Goal: Communication & Community: Participate in discussion

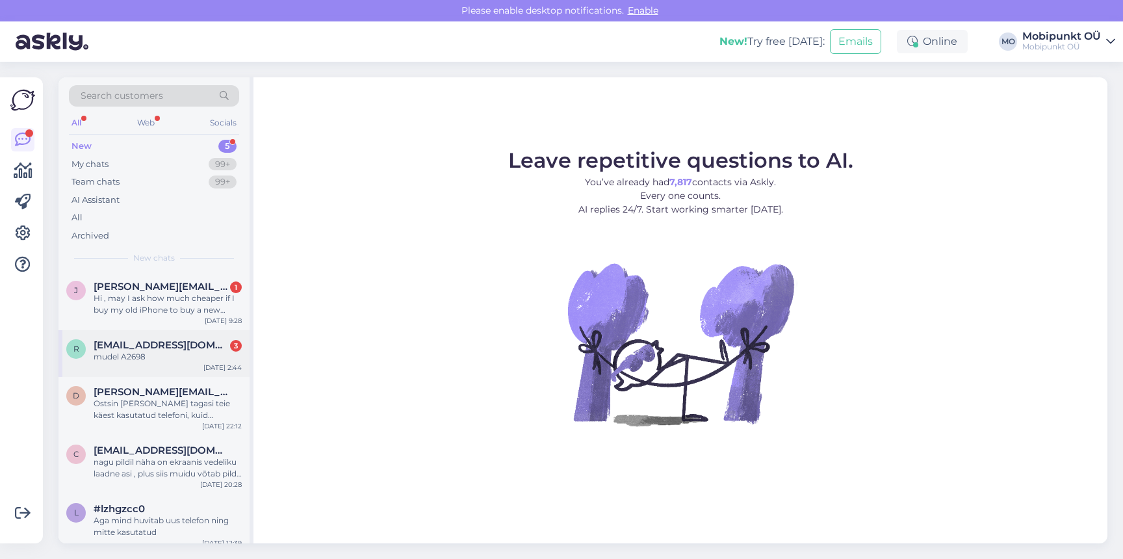
click at [173, 350] on span "[EMAIL_ADDRESS][DOMAIN_NAME]" at bounding box center [161, 345] width 135 height 12
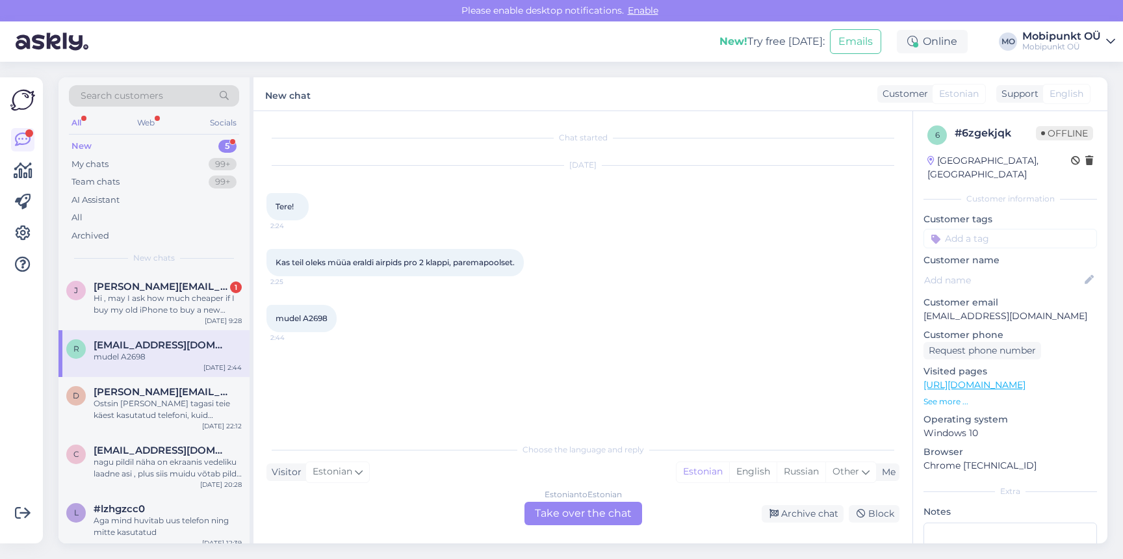
click at [324, 323] on span "mudel A2698" at bounding box center [302, 318] width 52 height 10
copy div "A2698 2:44"
click at [128, 288] on span "[PERSON_NAME][EMAIL_ADDRESS][DOMAIN_NAME]" at bounding box center [161, 287] width 135 height 12
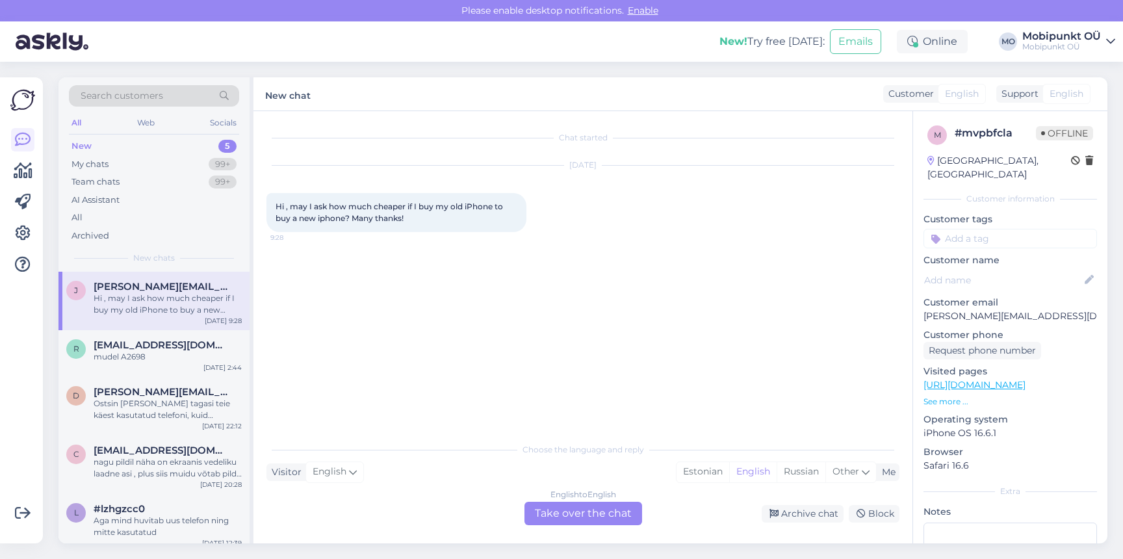
click at [134, 151] on div "New 5" at bounding box center [154, 146] width 170 height 18
click at [125, 162] on div "My chats 99+" at bounding box center [154, 164] width 170 height 18
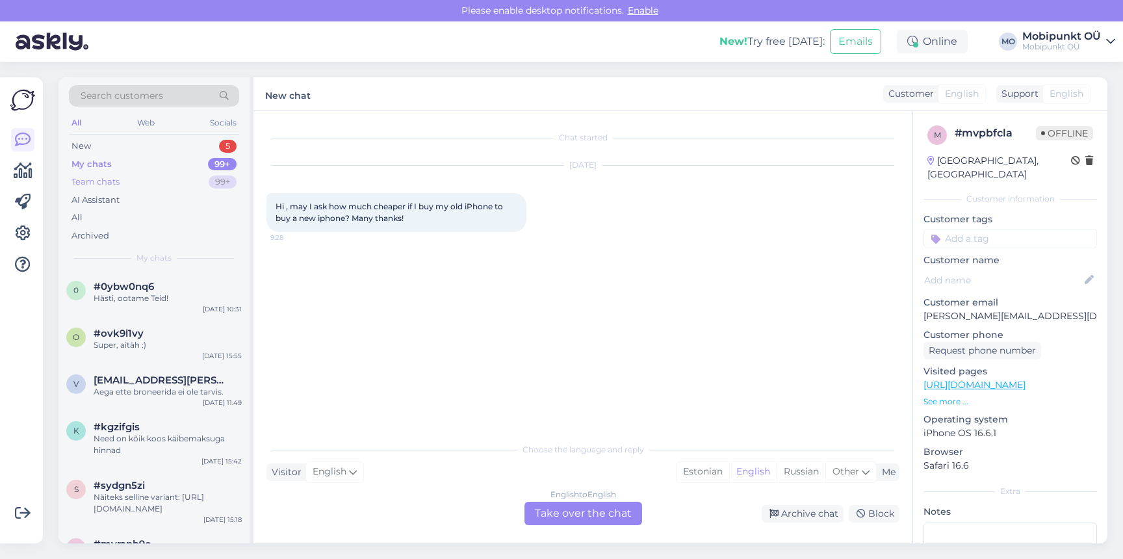
click at [95, 184] on div "Team chats" at bounding box center [95, 181] width 48 height 13
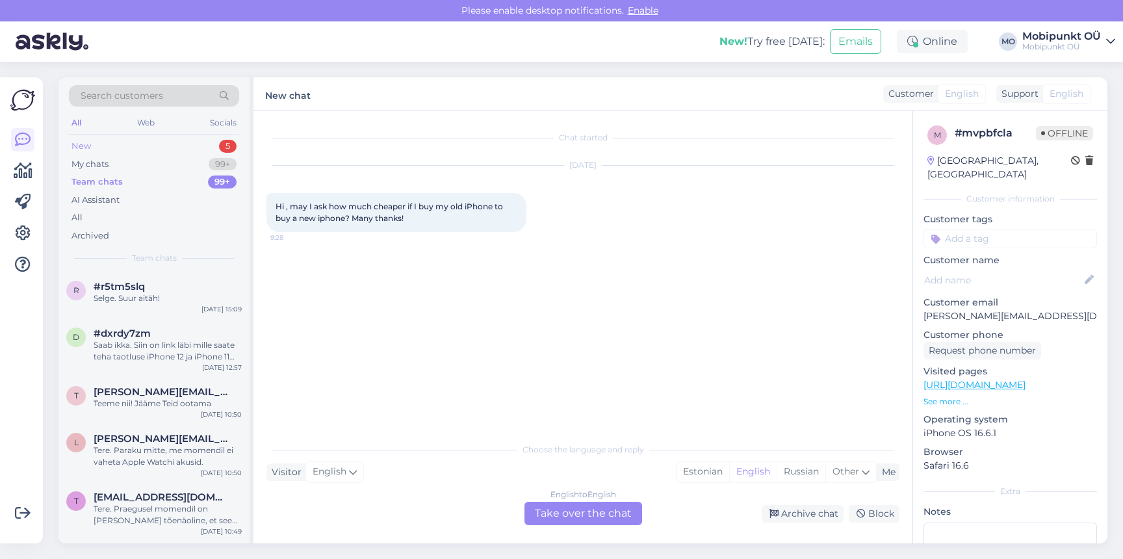
click at [93, 146] on div "New 5" at bounding box center [154, 146] width 170 height 18
